Goal: Information Seeking & Learning: Learn about a topic

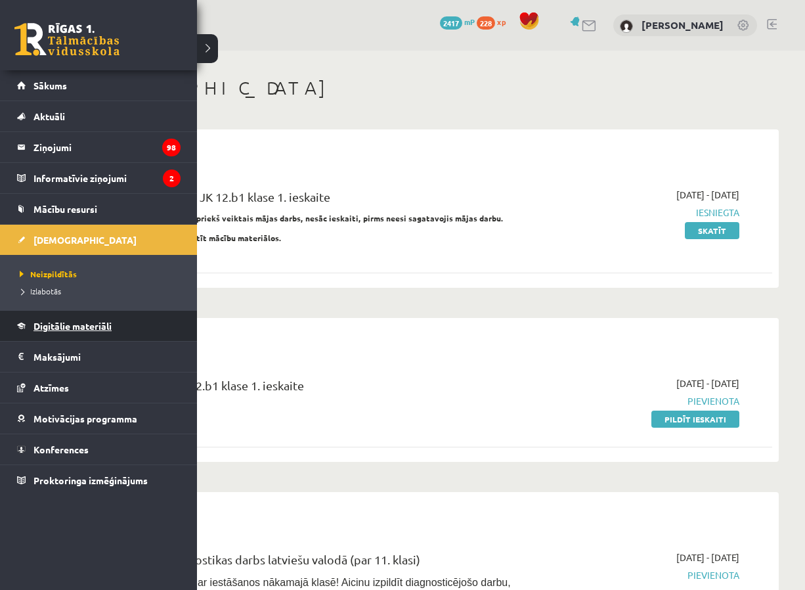
click at [81, 328] on span "Digitālie materiāli" at bounding box center [73, 326] width 78 height 12
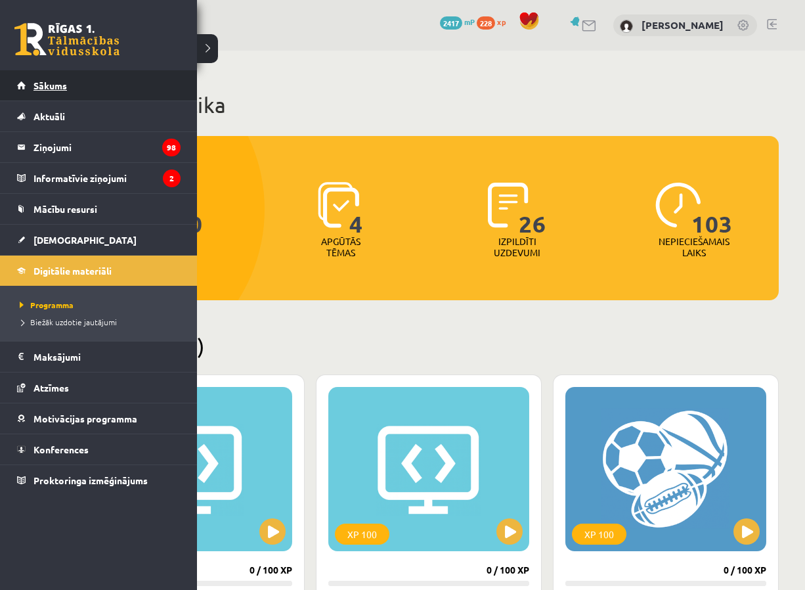
click at [52, 90] on span "Sākums" at bounding box center [51, 85] width 34 height 12
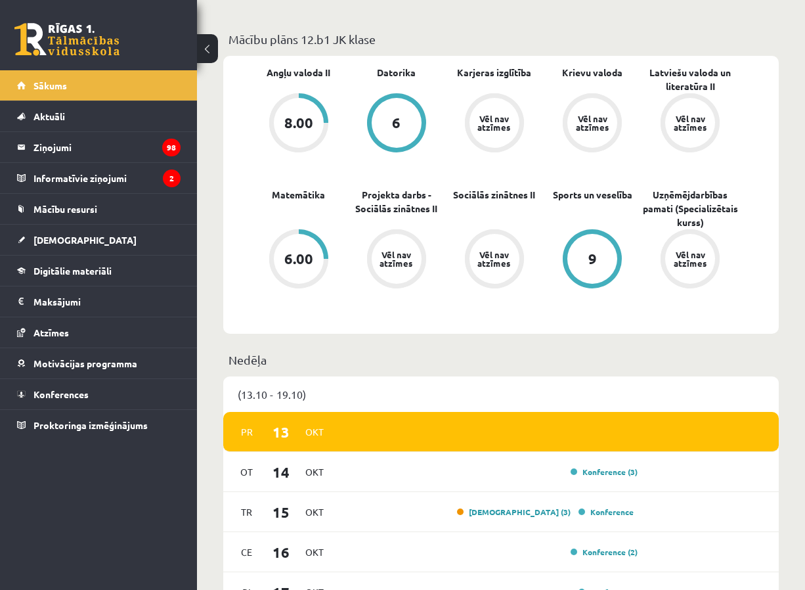
scroll to position [460, 0]
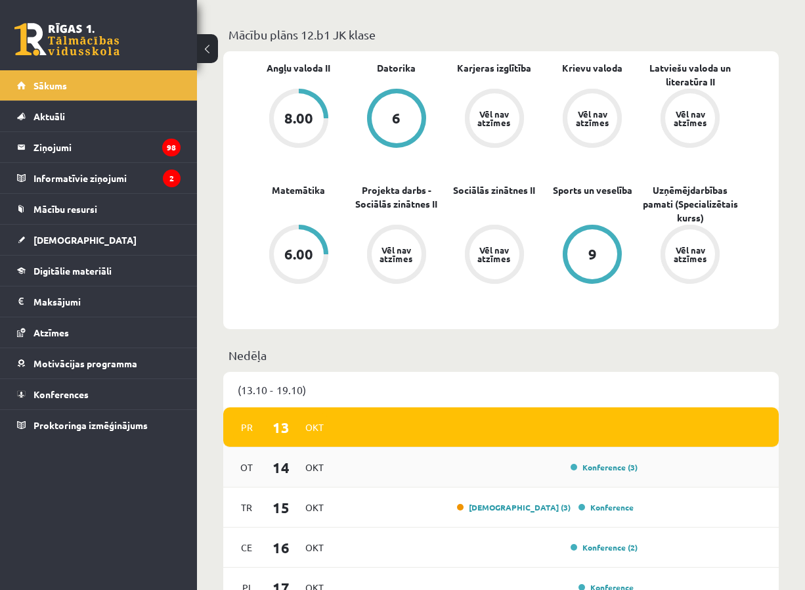
click at [643, 463] on div "Ot 14 Okt Konference (3)" at bounding box center [501, 467] width 556 height 40
click at [624, 466] on link "Konference (3)" at bounding box center [604, 467] width 67 height 11
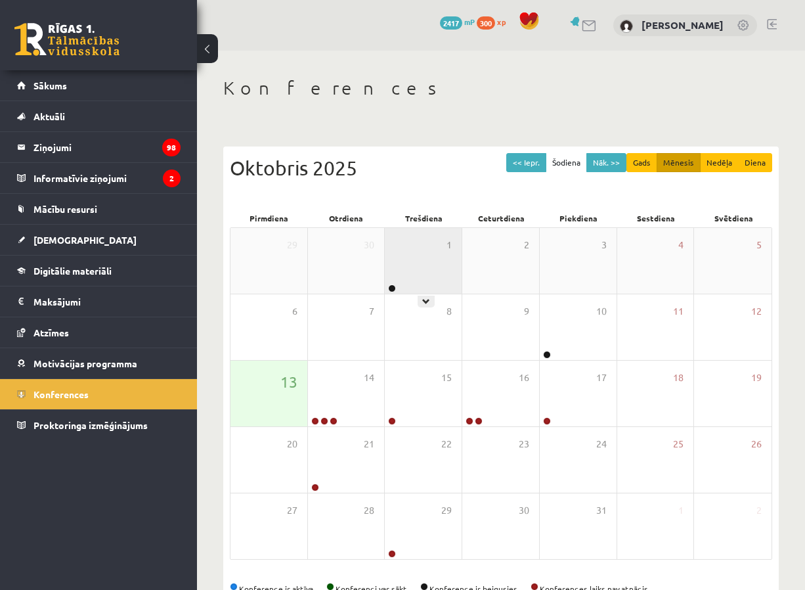
click at [388, 292] on div at bounding box center [391, 288] width 12 height 9
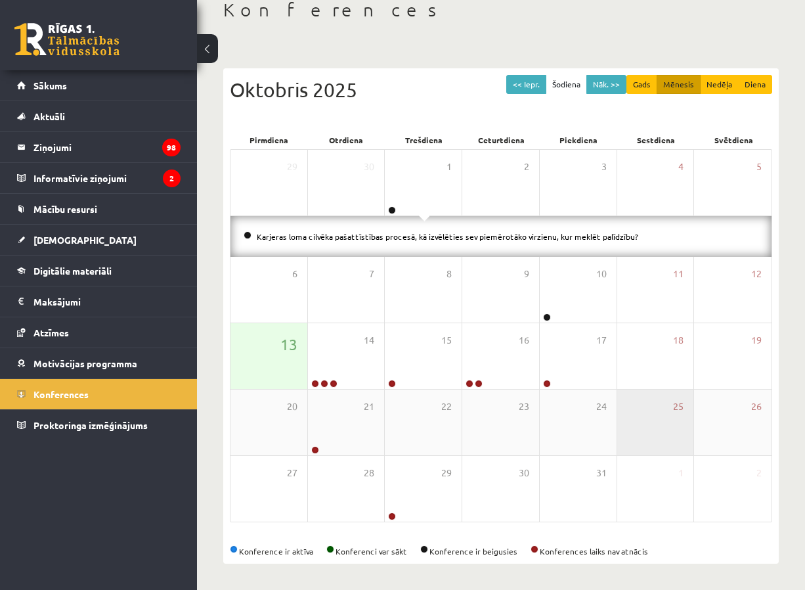
scroll to position [79, 0]
